Goal: Task Accomplishment & Management: Manage account settings

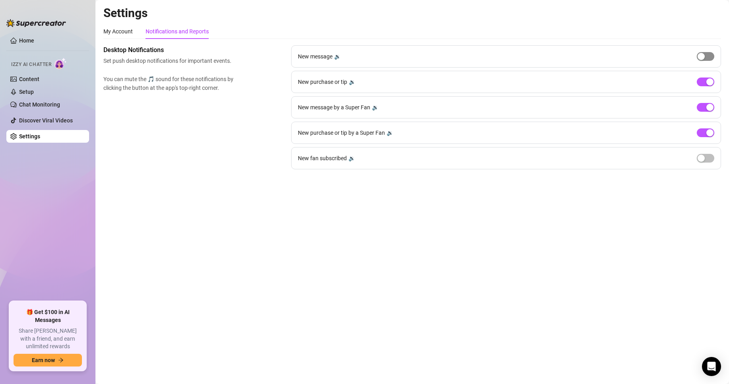
click at [703, 55] on div "button" at bounding box center [701, 56] width 7 height 7
click at [705, 160] on div "button" at bounding box center [701, 158] width 7 height 7
click at [701, 55] on span "button" at bounding box center [706, 56] width 18 height 9
click at [706, 161] on span "button" at bounding box center [706, 158] width 18 height 9
